Goal: Communication & Community: Answer question/provide support

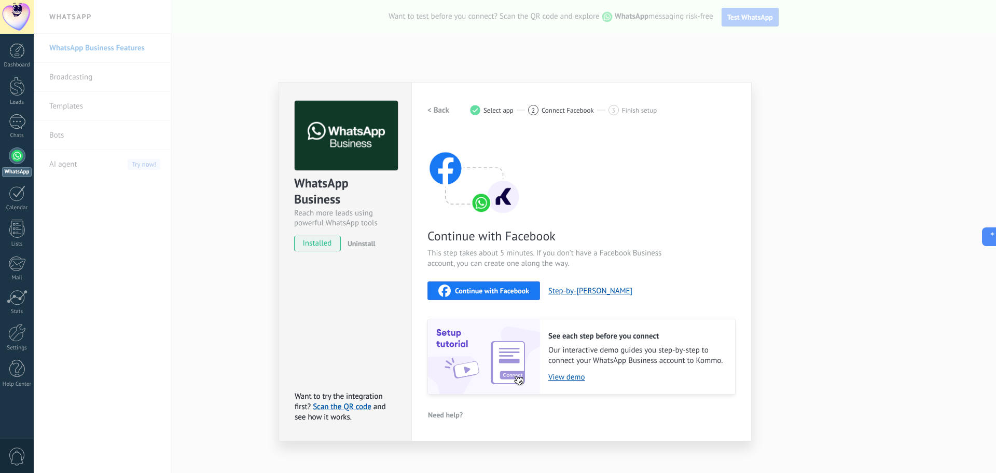
drag, startPoint x: 819, startPoint y: 85, endPoint x: 803, endPoint y: 114, distance: 32.8
click at [819, 85] on div "WhatsApp Business Reach more leads using powerful WhatsApp tools installed Unin…" at bounding box center [515, 236] width 962 height 473
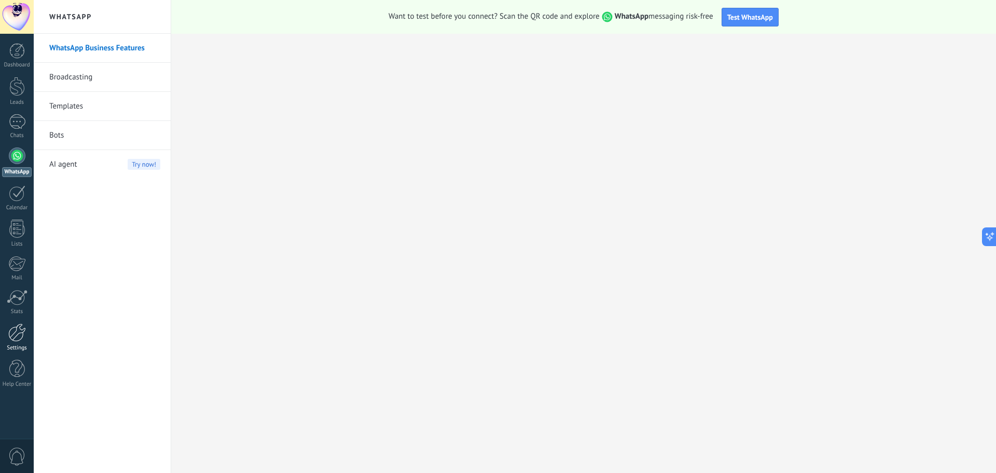
click at [16, 343] on link "Settings" at bounding box center [17, 337] width 34 height 28
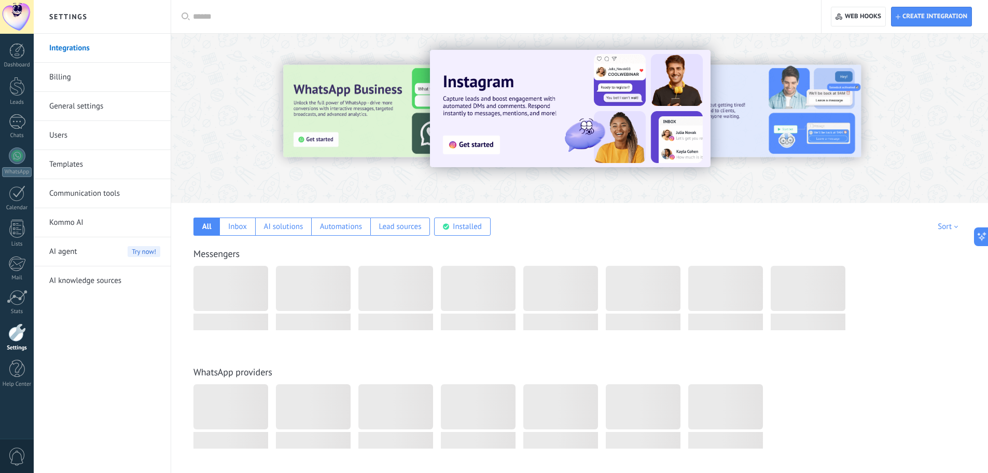
click at [145, 78] on link "Billing" at bounding box center [104, 77] width 111 height 29
click at [143, 49] on link "Integrations" at bounding box center [104, 48] width 111 height 29
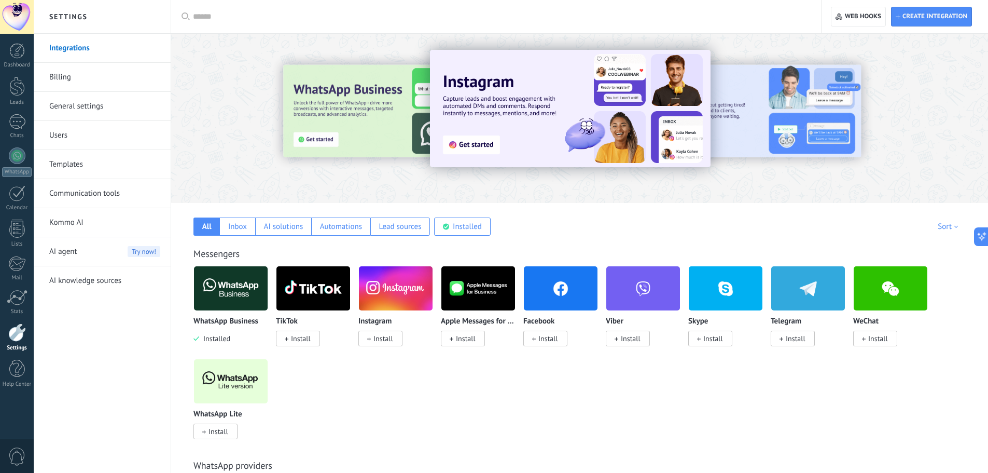
click at [406, 24] on div at bounding box center [500, 16] width 614 height 33
click at [498, 12] on input "text" at bounding box center [500, 16] width 614 height 11
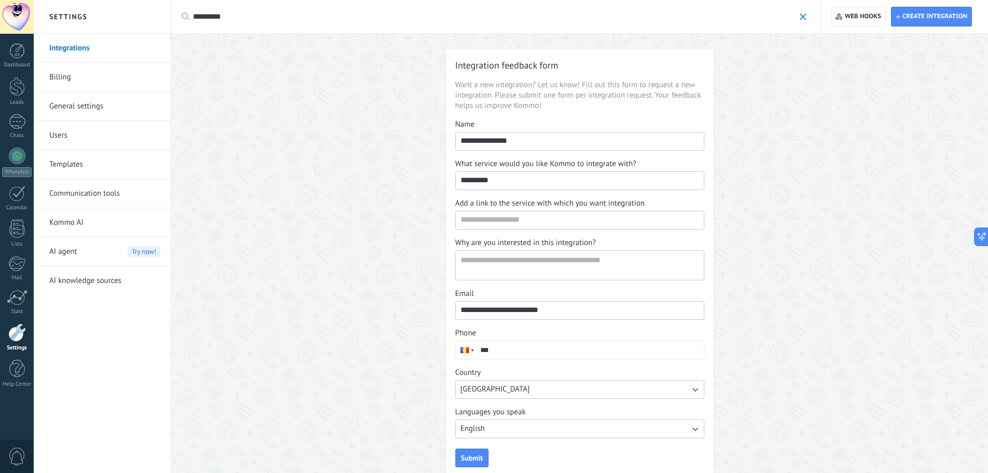
click at [400, 29] on div "*********" at bounding box center [500, 16] width 614 height 33
drag, startPoint x: 401, startPoint y: 21, endPoint x: 78, endPoint y: 6, distance: 323.1
click at [80, 7] on div "Settings Integrations Billing General settings Users Templates Communication to…" at bounding box center [511, 248] width 955 height 497
type input "********"
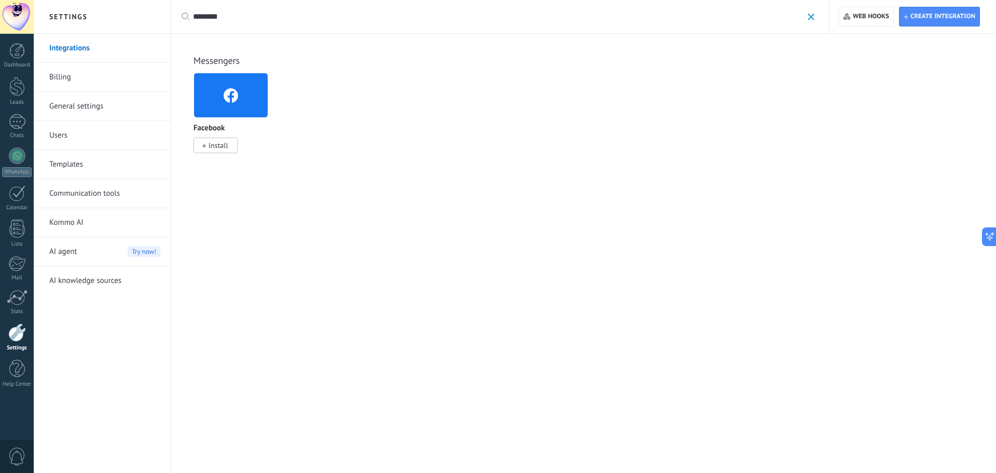
click at [222, 95] on img at bounding box center [231, 95] width 74 height 50
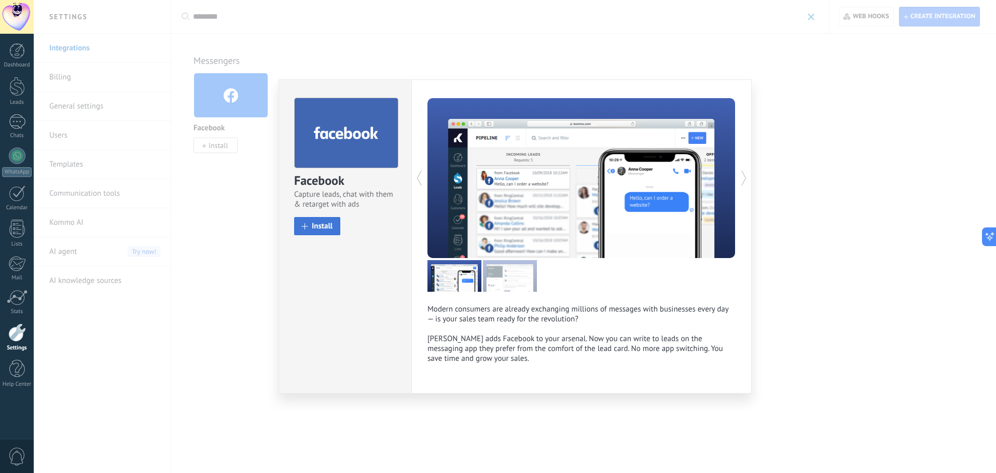
click at [318, 226] on span "Install" at bounding box center [322, 226] width 21 height 8
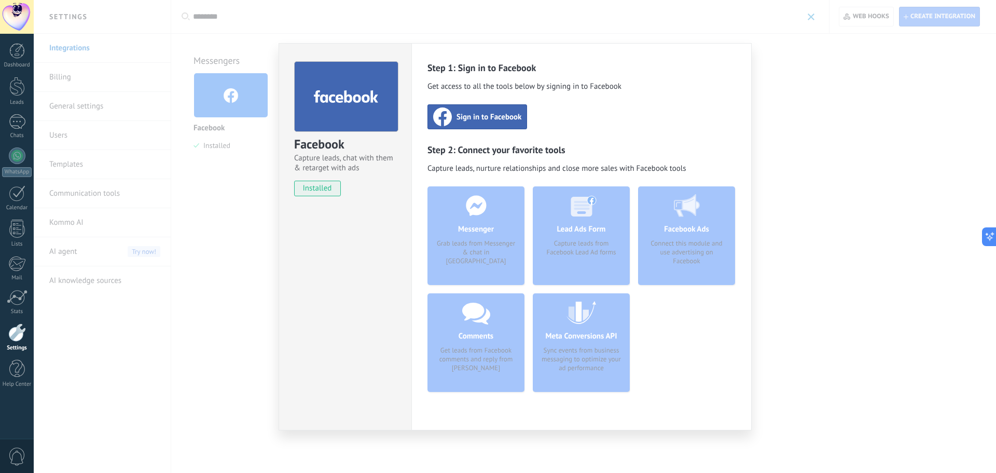
click at [485, 237] on div "Messenger Grab leads from Messenger & chat in Kommo" at bounding box center [476, 235] width 97 height 99
click at [493, 118] on span "Sign in to Facebook" at bounding box center [489, 117] width 65 height 10
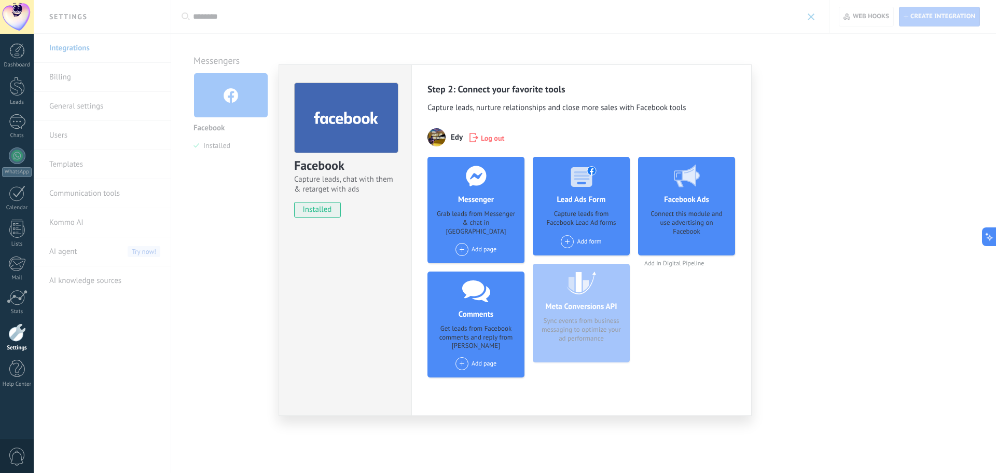
click at [464, 243] on span at bounding box center [462, 249] width 13 height 13
click at [473, 260] on div "Better Speakers" at bounding box center [490, 268] width 70 height 23
click at [463, 357] on span at bounding box center [462, 363] width 13 height 13
click at [486, 361] on div "Better Speakers" at bounding box center [476, 363] width 68 height 13
click at [507, 361] on icon at bounding box center [507, 364] width 5 height 6
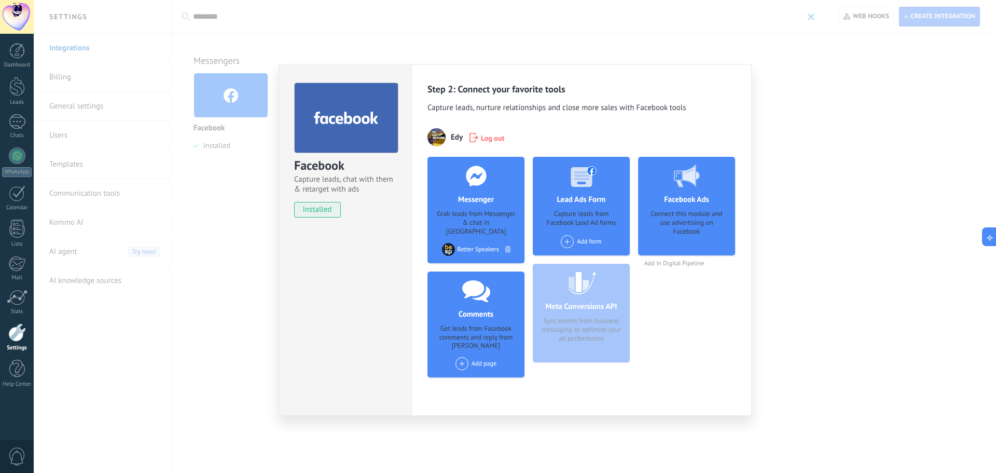
click at [184, 296] on div "Facebook Capture leads, chat with them & retarget with ads installed Uninstall …" at bounding box center [515, 236] width 962 height 473
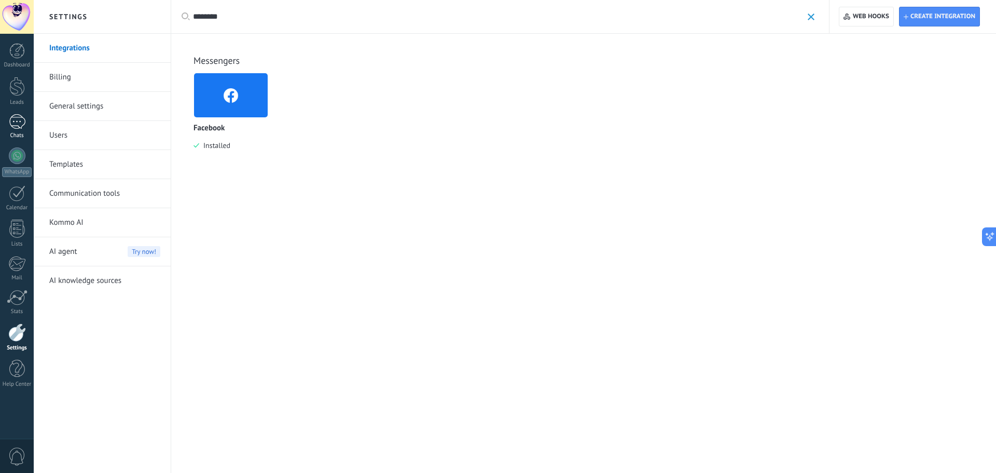
click at [22, 127] on div at bounding box center [17, 121] width 17 height 15
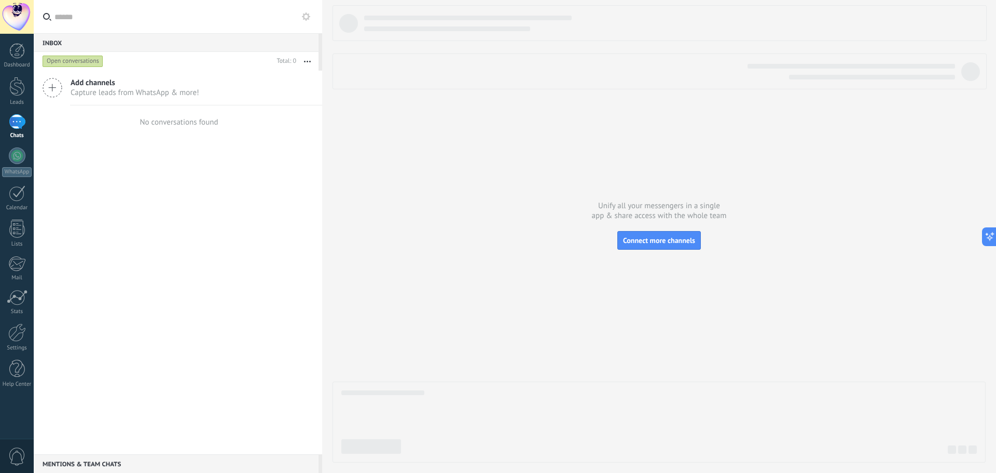
click at [170, 90] on span "Capture leads from WhatsApp & more!" at bounding box center [135, 93] width 129 height 10
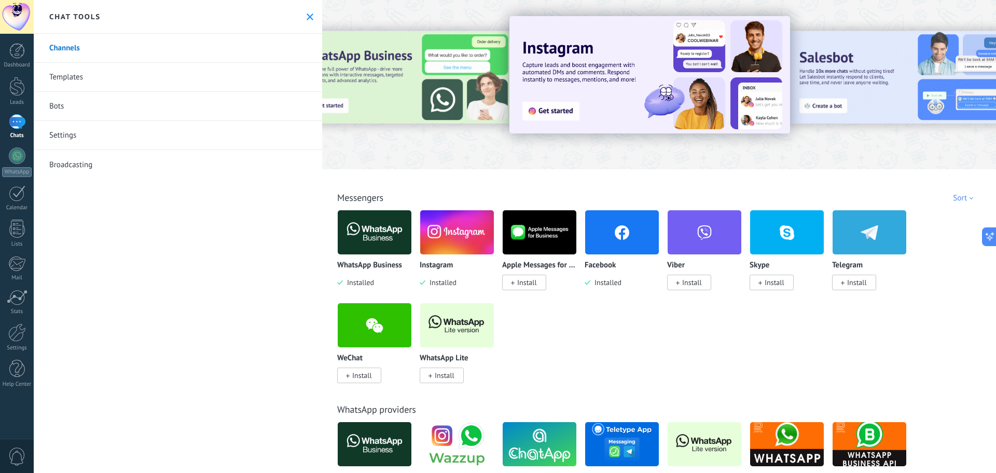
click at [633, 238] on img at bounding box center [622, 232] width 74 height 50
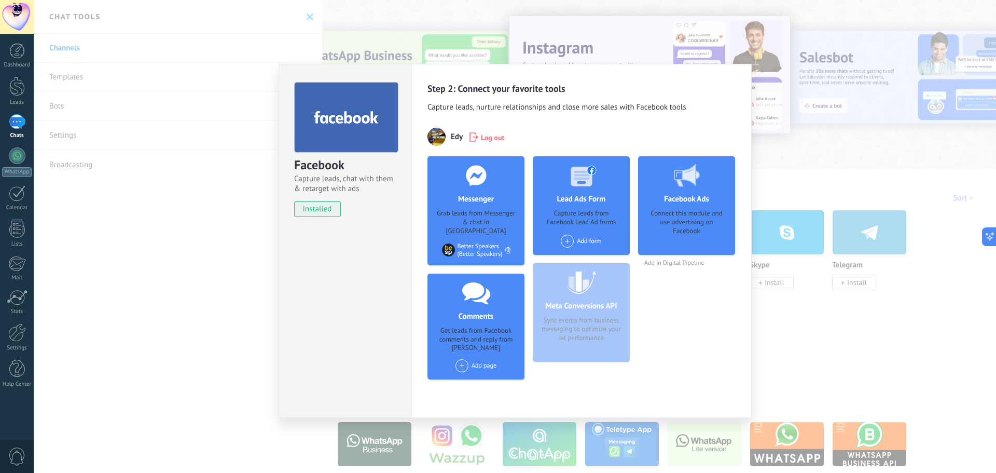
click at [696, 76] on div "Step 2: Connect your favorite tools Capture leads, nurture relationships and cl…" at bounding box center [581, 241] width 340 height 354
click at [834, 143] on div "Facebook Capture leads, chat with them & retarget with ads installed Uninstall …" at bounding box center [515, 236] width 962 height 473
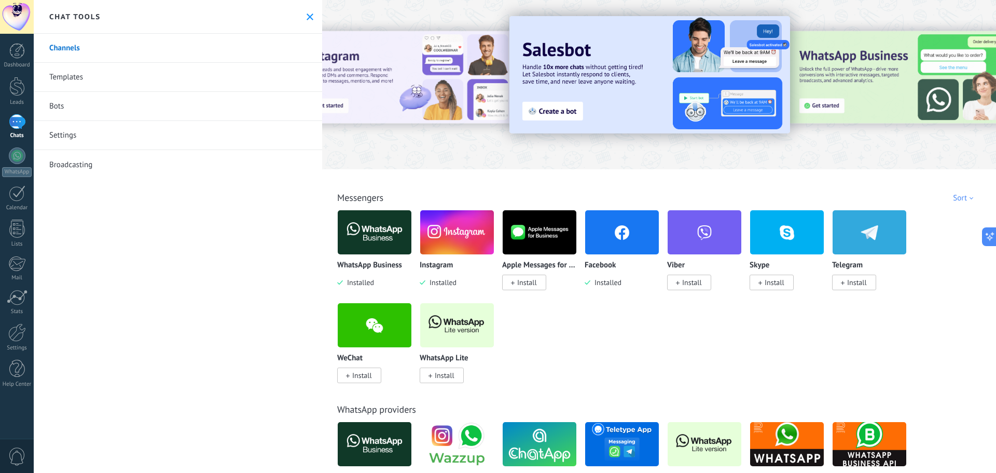
click at [17, 129] on div at bounding box center [17, 121] width 17 height 15
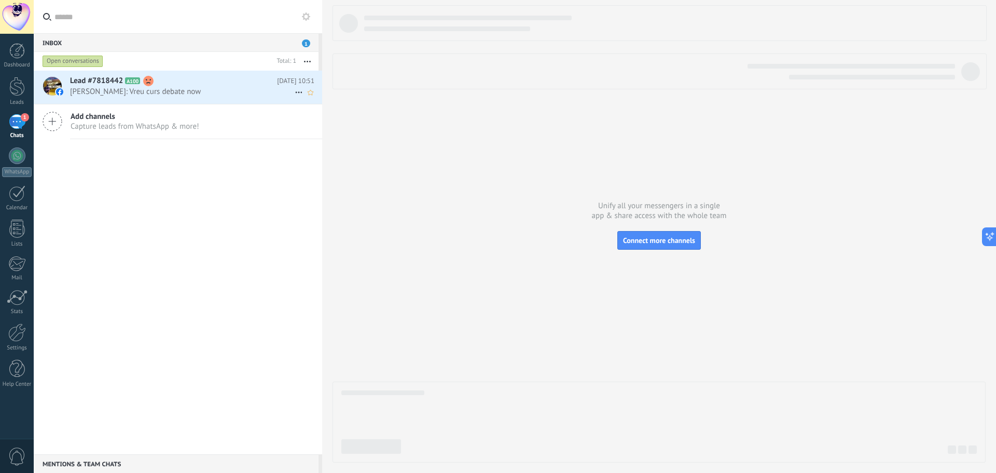
click at [205, 89] on span "Edy Edy: Vreu curs debate now" at bounding box center [182, 92] width 225 height 10
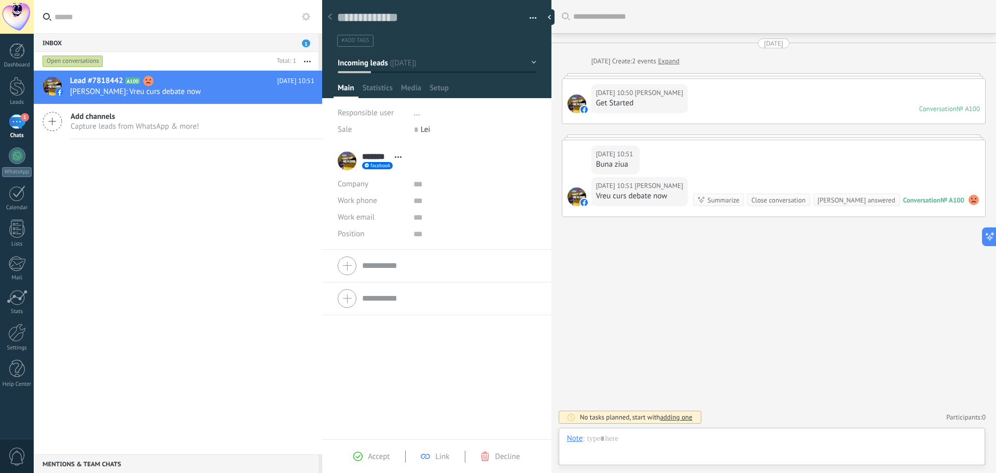
scroll to position [16, 0]
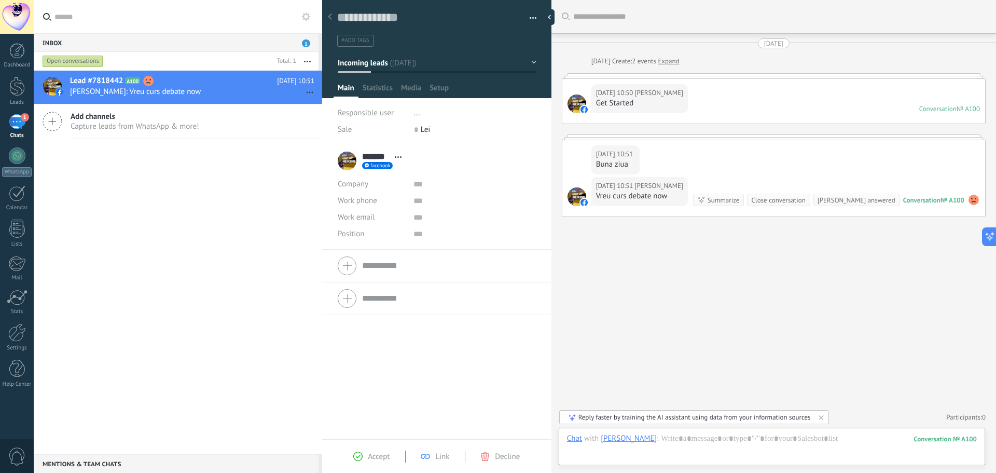
click at [779, 170] on div "Today 10:51 Edy Edy Buna ziua" at bounding box center [773, 158] width 423 height 37
click at [671, 169] on div "Today 10:51 Edy Edy Buna ziua" at bounding box center [773, 158] width 423 height 37
drag, startPoint x: 766, startPoint y: 432, endPoint x: 760, endPoint y: 435, distance: 7.2
click at [764, 433] on div "Chat Email Note Task Chat with Edy Edy : 100 Send Cancel Track link clicks ? Sh…" at bounding box center [772, 446] width 426 height 37
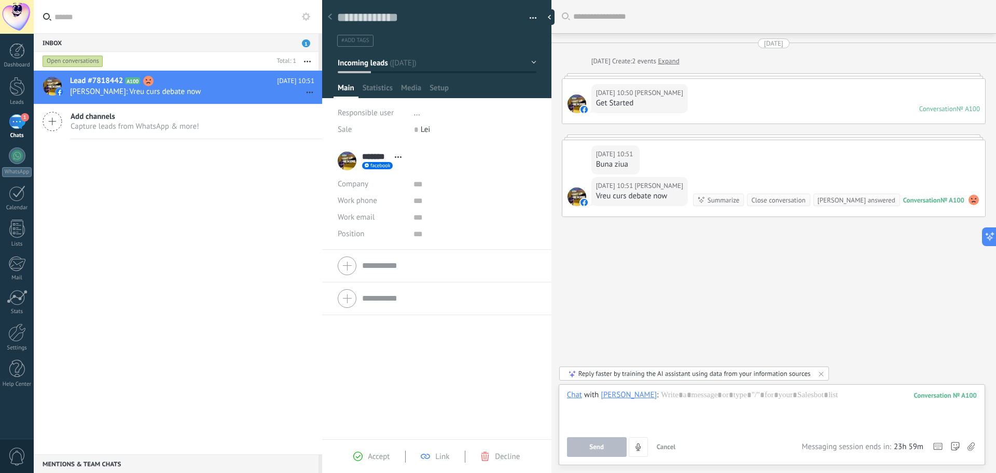
click at [609, 395] on div "Edy Edy" at bounding box center [629, 394] width 56 height 9
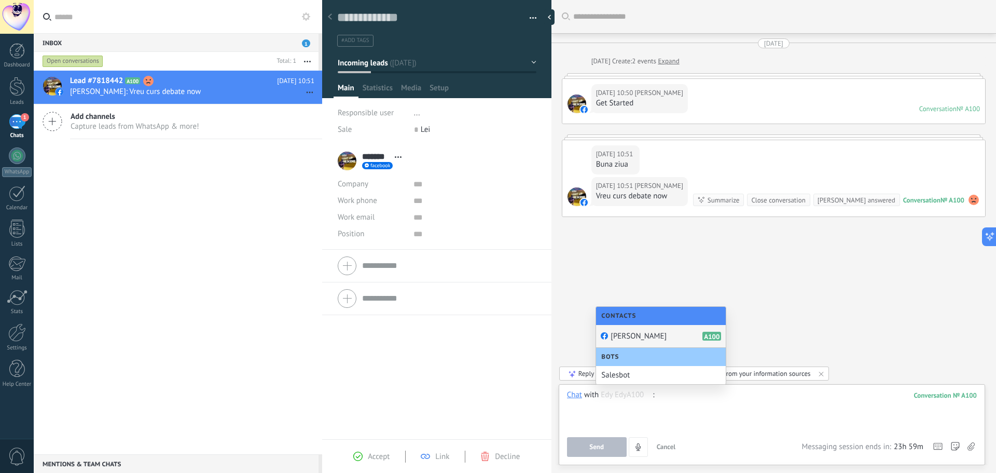
click at [835, 423] on div at bounding box center [772, 409] width 410 height 39
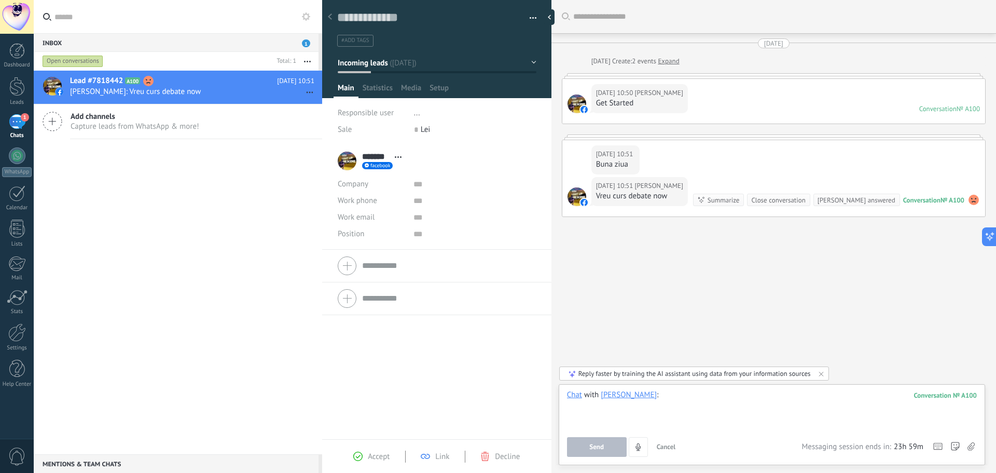
click at [962, 390] on div at bounding box center [772, 409] width 410 height 39
drag, startPoint x: 954, startPoint y: 394, endPoint x: 946, endPoint y: 393, distance: 7.9
click at [951, 393] on div "100" at bounding box center [945, 395] width 63 height 9
click at [946, 393] on div "100" at bounding box center [945, 395] width 63 height 9
click at [958, 108] on div "№ A100" at bounding box center [968, 108] width 23 height 9
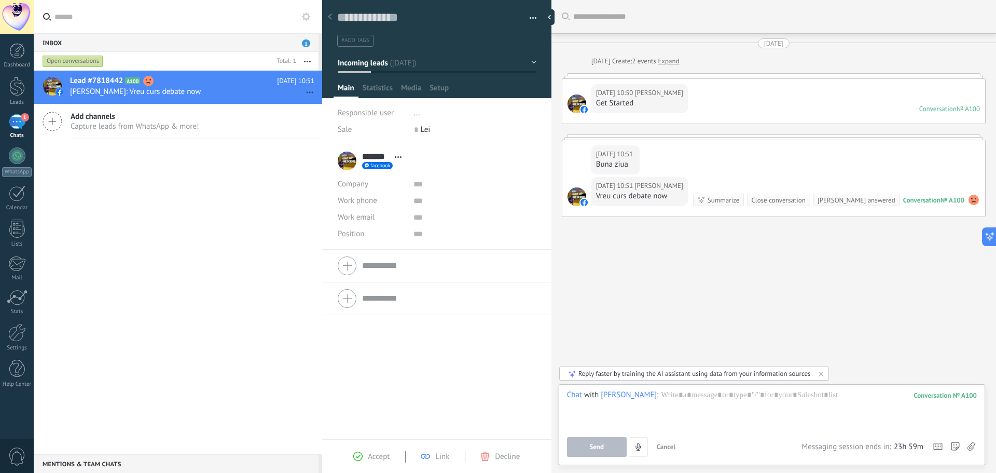
click at [957, 107] on div "№ A100" at bounding box center [968, 108] width 23 height 9
click at [926, 204] on div "Conversation № A100 Conversation № A100 Summarize Summarize Close conversation …" at bounding box center [836, 200] width 287 height 12
click at [926, 200] on div "Conversation" at bounding box center [921, 200] width 37 height 9
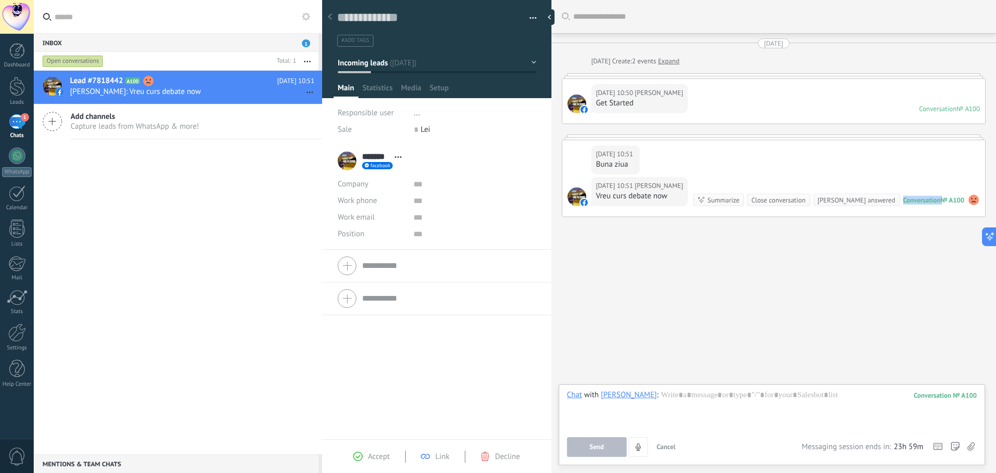
click at [926, 200] on div "Conversation" at bounding box center [921, 200] width 37 height 9
click at [931, 109] on div "Conversation" at bounding box center [937, 108] width 37 height 9
click at [777, 79] on div "Today 10:50 Edy Edy Get Started Conversation № A100 Conversation № A100" at bounding box center [773, 101] width 423 height 45
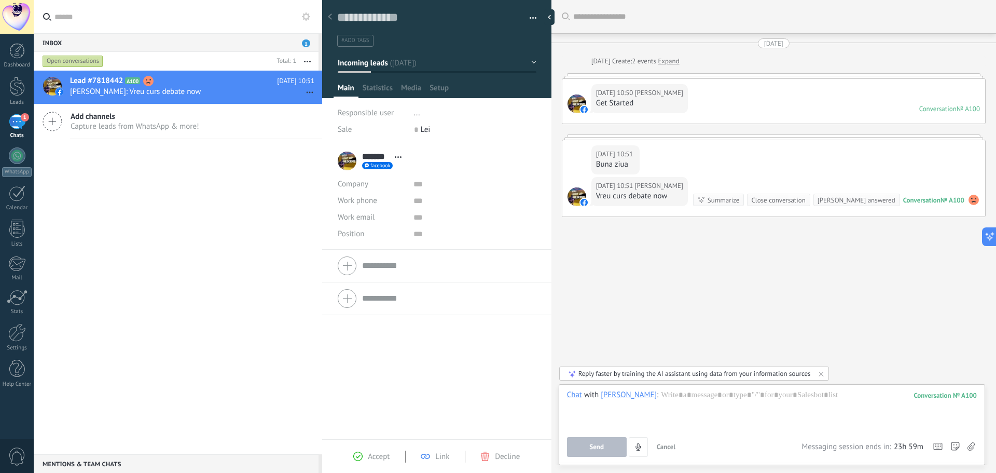
click at [665, 60] on link "Expand" at bounding box center [668, 61] width 21 height 10
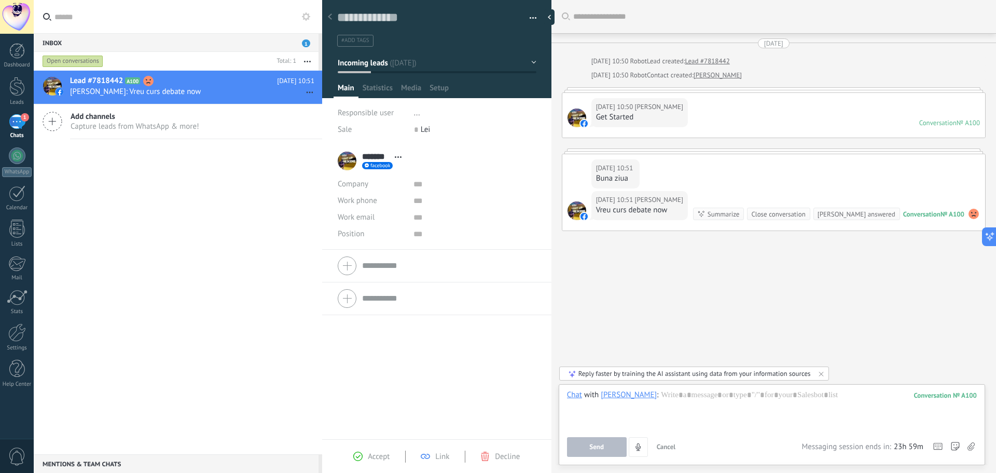
click at [179, 198] on div "Lead #7818442 A100 Today 10:51 Edy Edy: Vreu curs debate now Add channels Captu…" at bounding box center [178, 262] width 288 height 383
click at [18, 118] on div "1" at bounding box center [17, 121] width 17 height 15
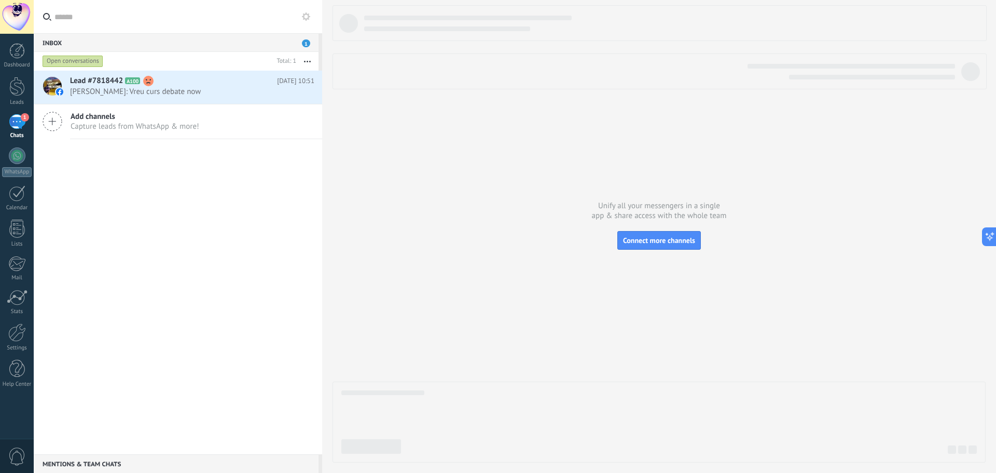
click at [30, 126] on link "1 Chats" at bounding box center [17, 126] width 34 height 25
click at [157, 94] on span "Edy Edy: Vreu curs debate now" at bounding box center [182, 92] width 225 height 10
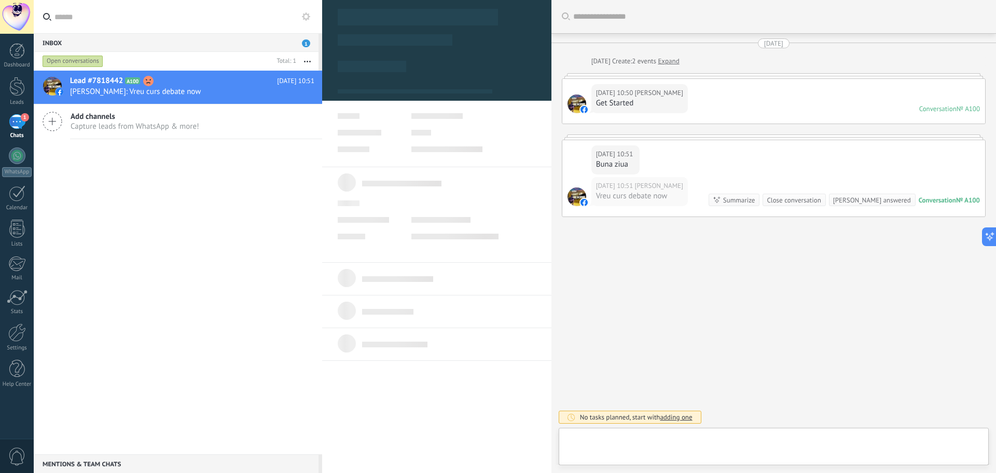
scroll to position [16, 0]
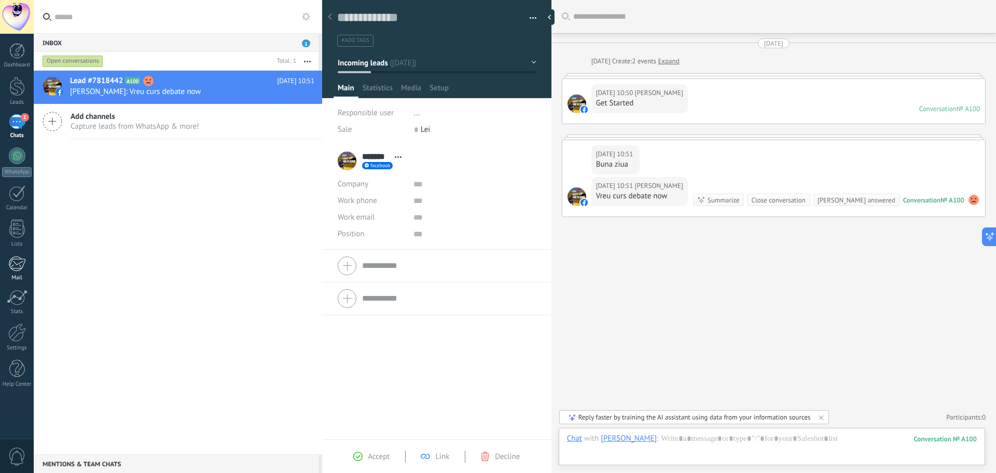
click at [16, 268] on div at bounding box center [16, 264] width 17 height 16
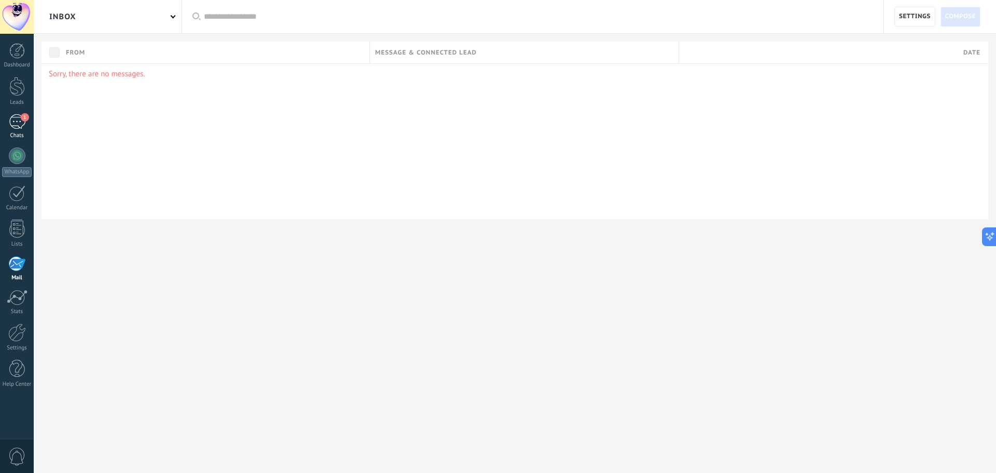
click at [17, 126] on div "1" at bounding box center [17, 121] width 17 height 15
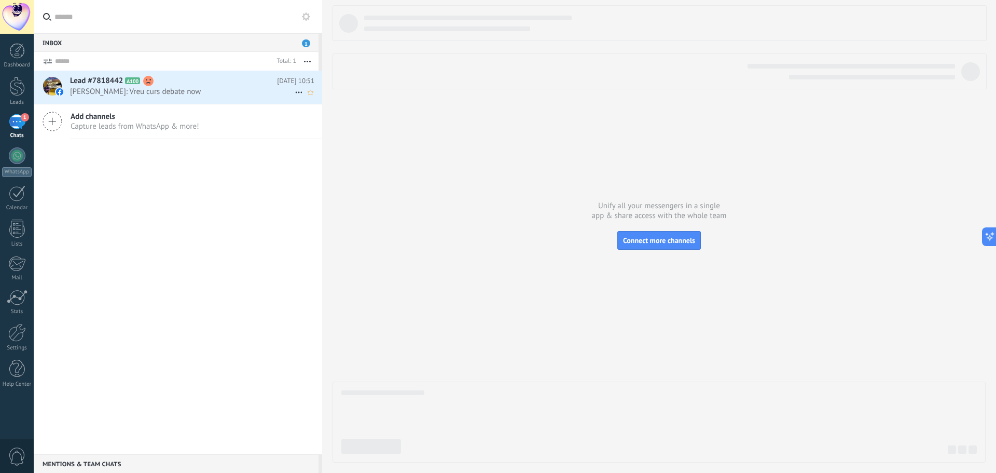
click at [128, 79] on span "A100" at bounding box center [132, 80] width 15 height 7
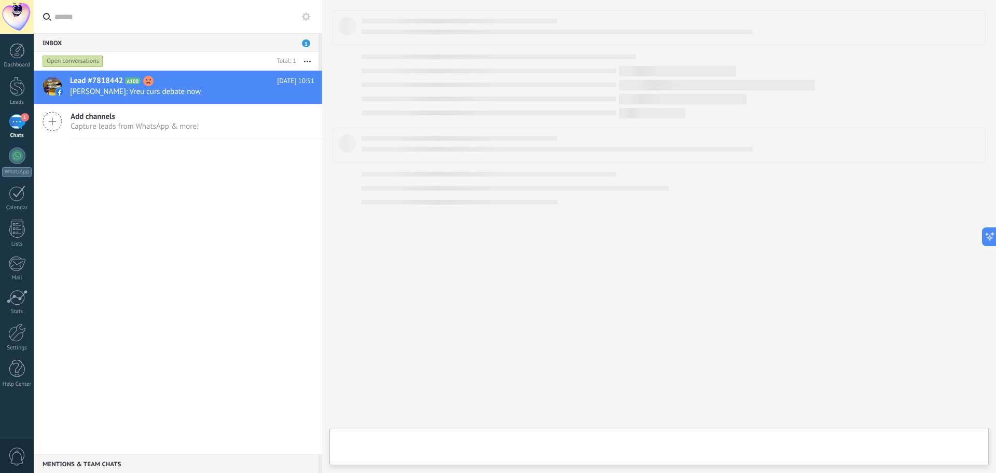
type textarea "**********"
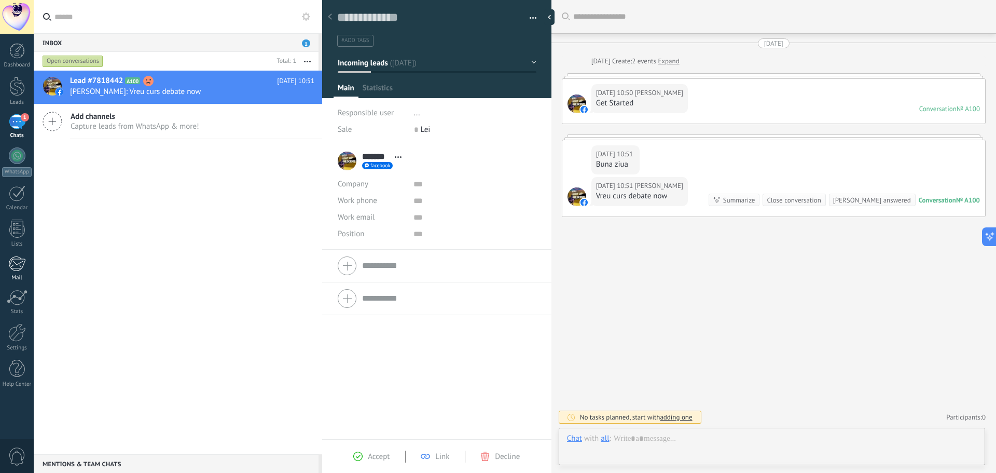
scroll to position [16, 0]
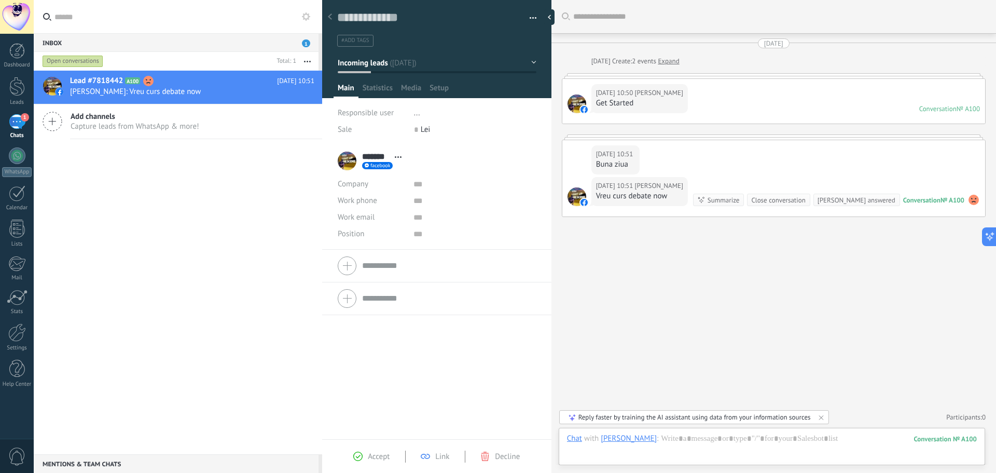
click at [73, 131] on div "Add channels Capture leads from WhatsApp & more!" at bounding box center [178, 121] width 288 height 35
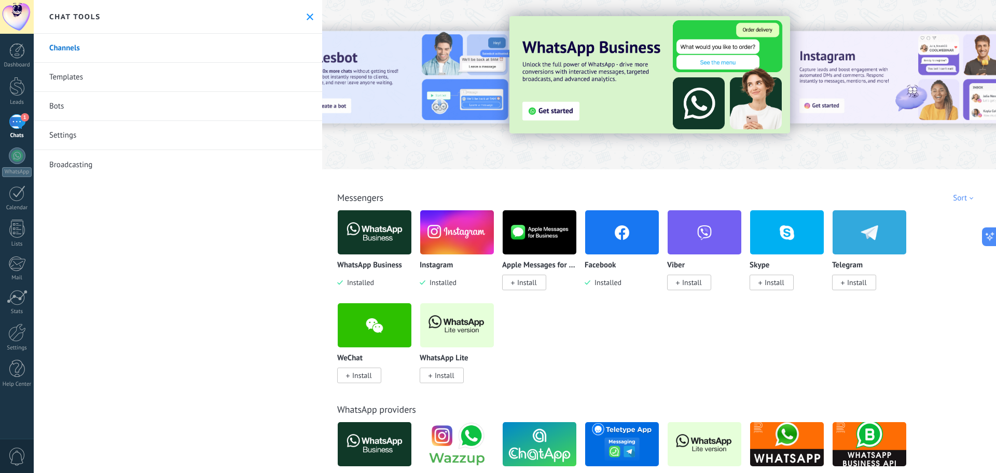
click at [11, 122] on div "1" at bounding box center [17, 121] width 17 height 15
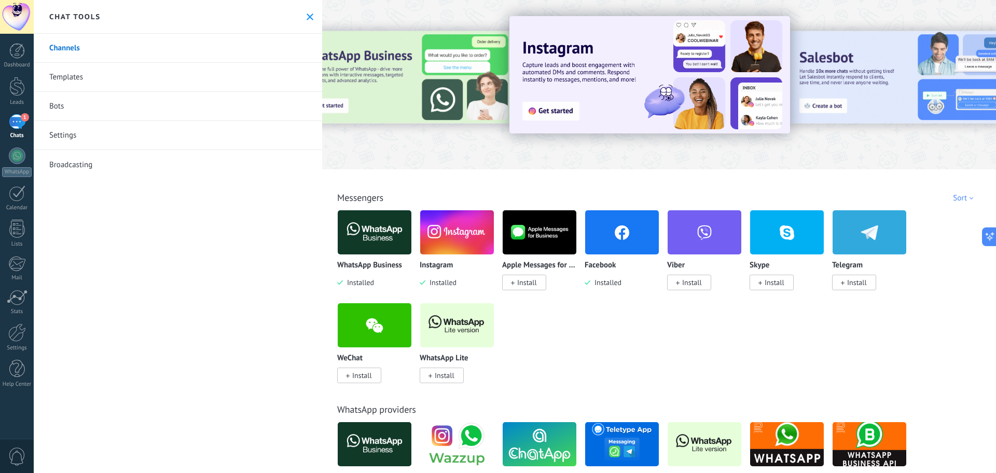
click at [18, 125] on div "1" at bounding box center [17, 121] width 17 height 15
click at [17, 124] on div "1" at bounding box center [17, 121] width 17 height 15
click at [19, 118] on div "1" at bounding box center [17, 121] width 17 height 15
click at [307, 15] on icon at bounding box center [310, 16] width 7 height 7
